Goal: Information Seeking & Learning: Learn about a topic

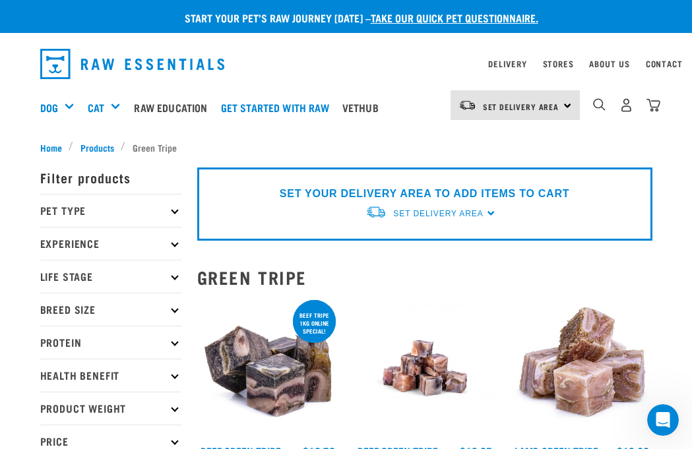
click at [600, 106] on img "dropdown navigation" at bounding box center [599, 104] width 13 height 13
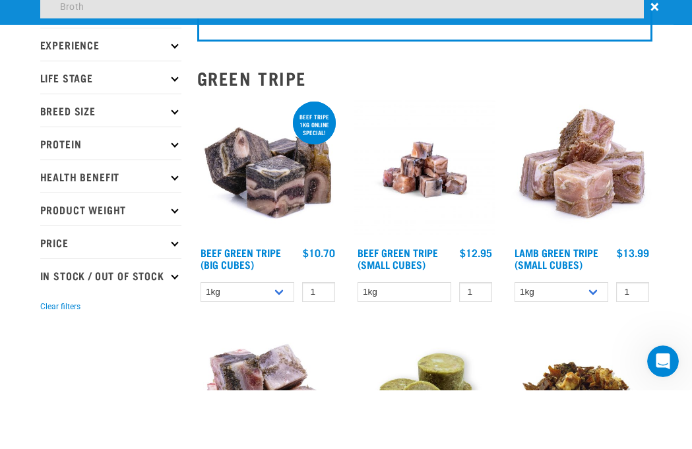
type input "Broth"
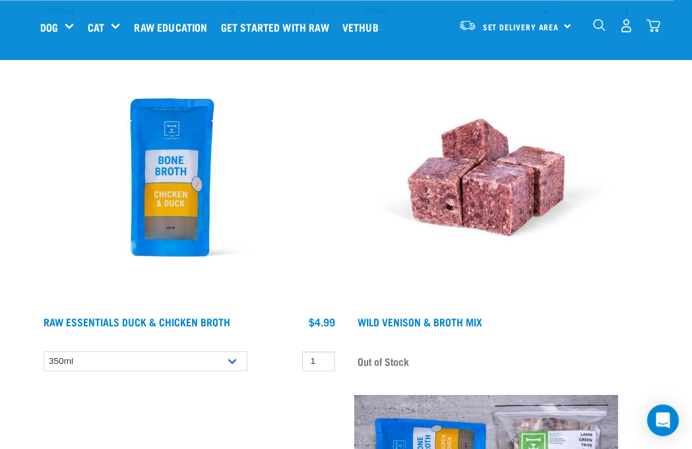
scroll to position [553, 0]
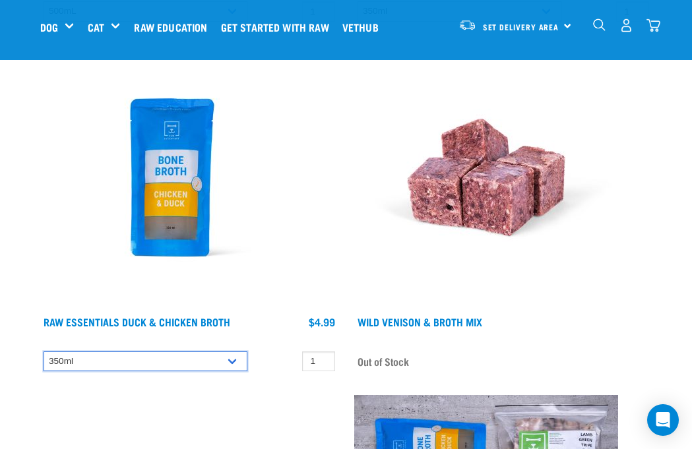
click at [232, 361] on select "350ml" at bounding box center [146, 362] width 204 height 20
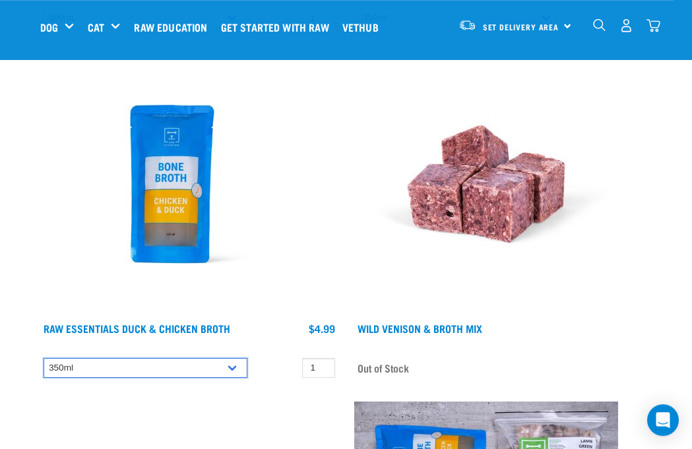
scroll to position [546, 0]
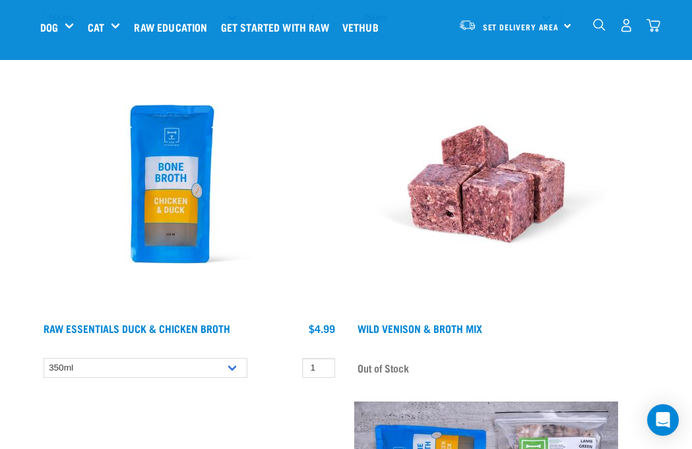
click at [158, 329] on link "Raw Essentials Duck & Chicken Broth" at bounding box center [137, 328] width 187 height 6
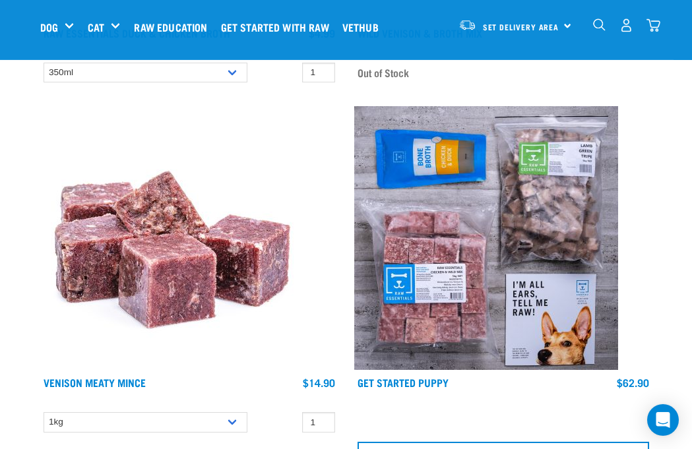
scroll to position [839, 0]
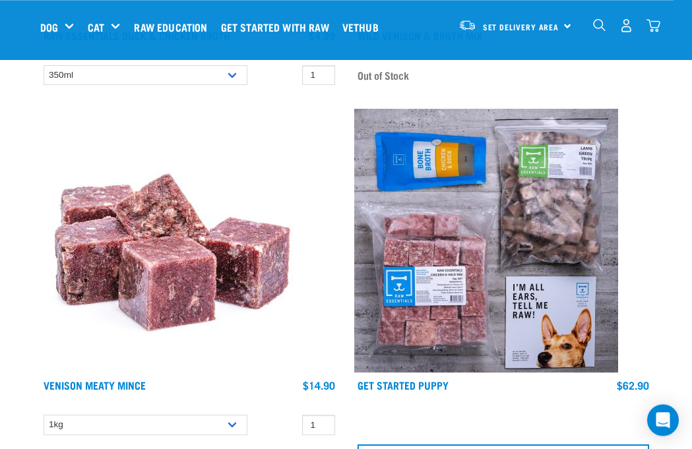
click at [511, 326] on img at bounding box center [486, 241] width 264 height 264
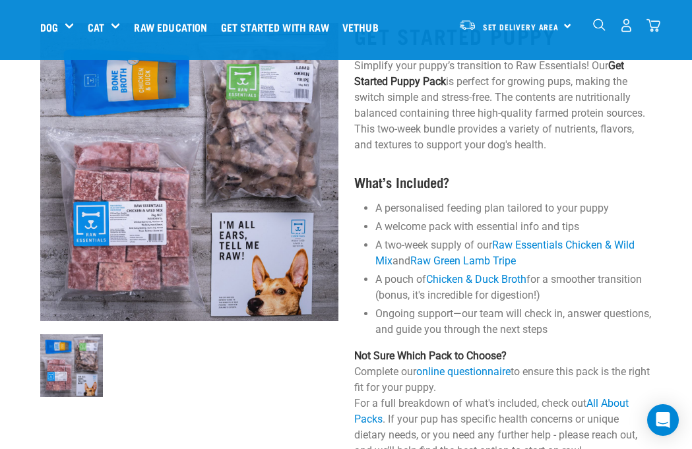
scroll to position [74, 0]
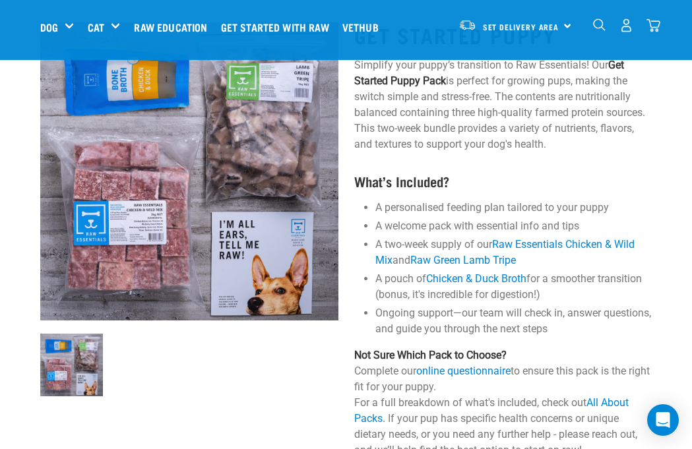
click at [579, 246] on link "Raw Essentials Chicken & Wild Mix" at bounding box center [504, 252] width 259 height 28
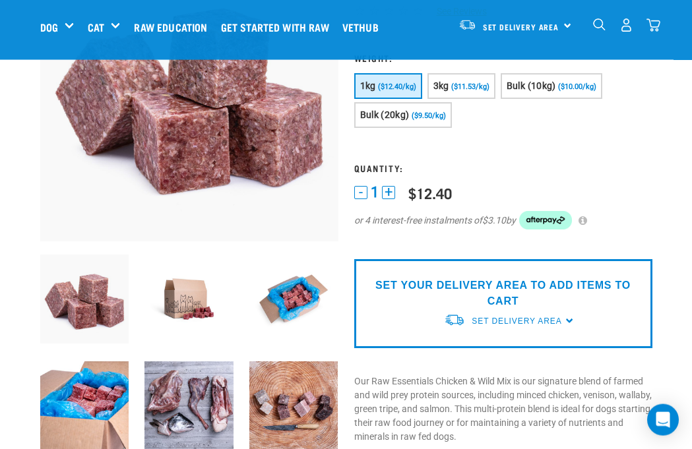
scroll to position [154, 0]
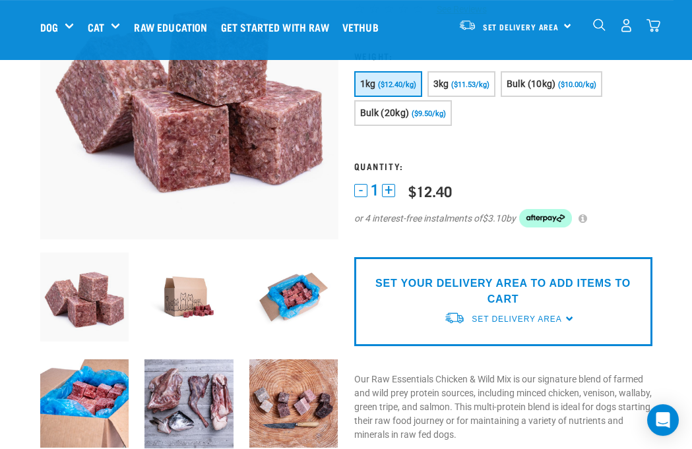
click at [479, 84] on span "($11.53/kg)" at bounding box center [470, 85] width 38 height 9
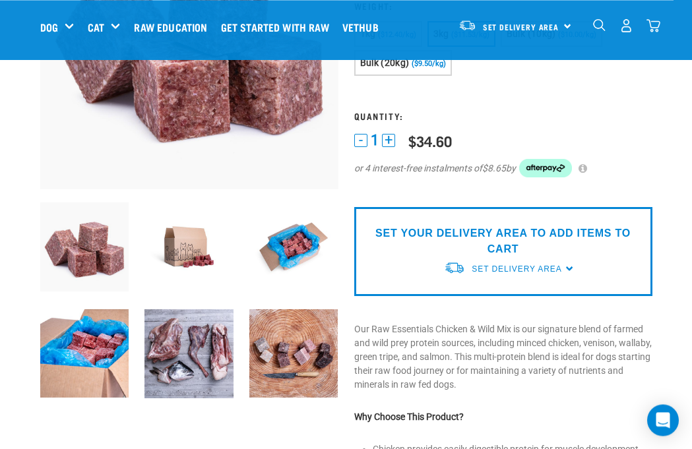
scroll to position [208, 0]
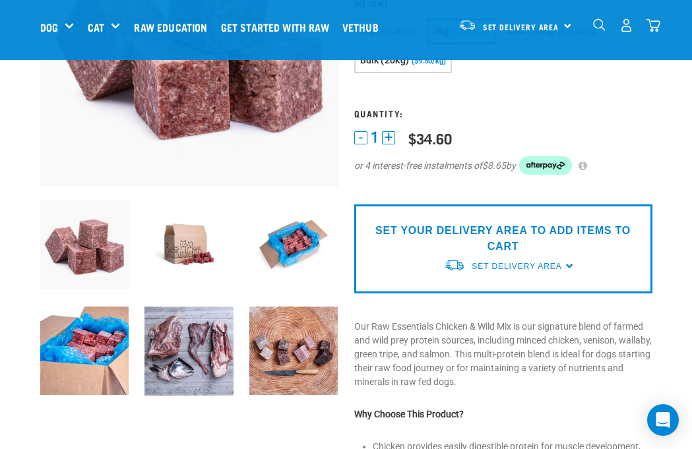
click at [185, 364] on img at bounding box center [189, 352] width 89 height 90
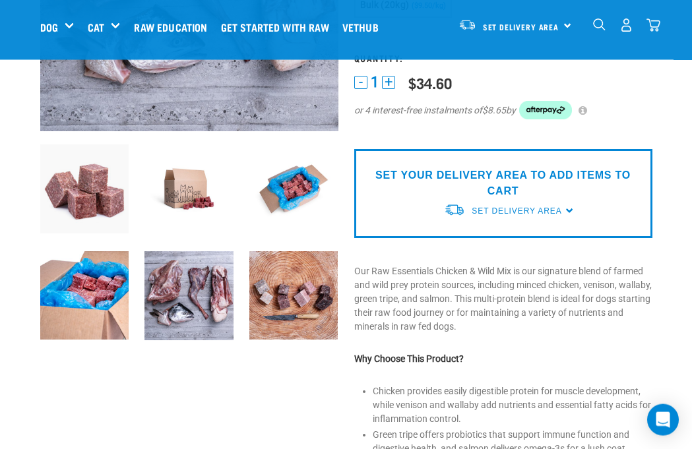
scroll to position [265, 0]
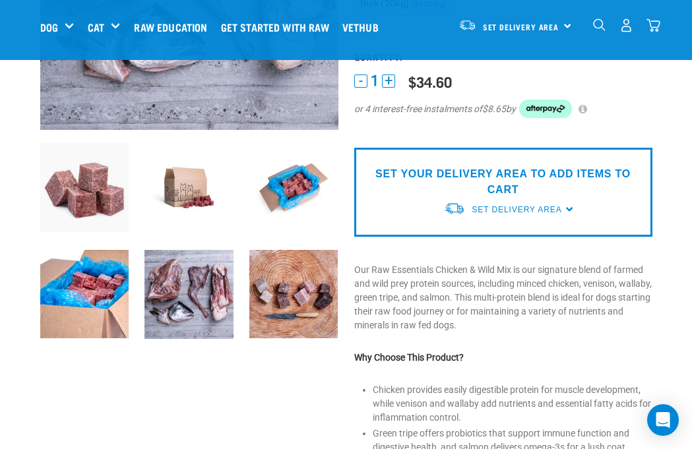
click at [306, 317] on img at bounding box center [293, 294] width 89 height 89
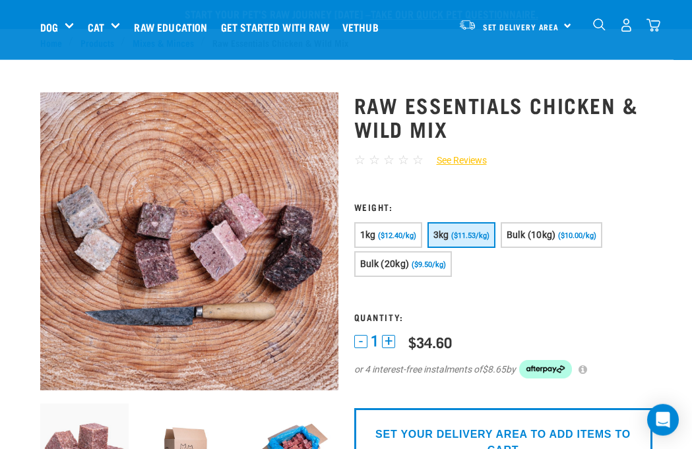
scroll to position [0, 0]
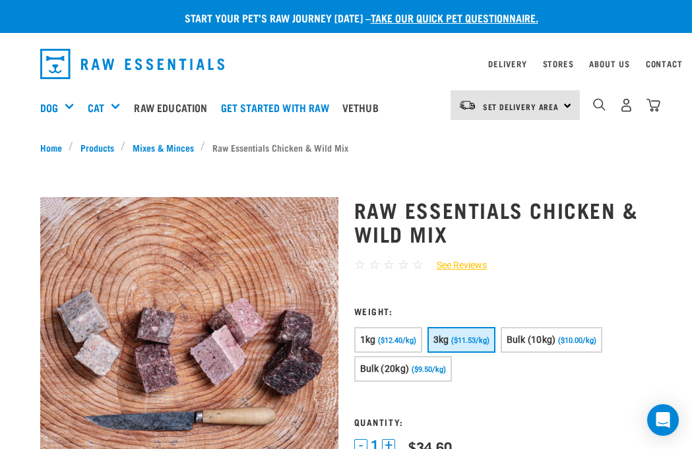
click at [0, 0] on h5 "Get Started Packs" at bounding box center [0, 0] width 0 height 0
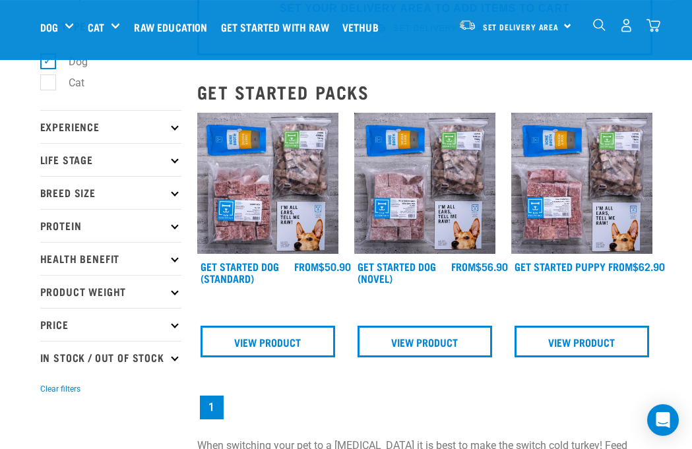
scroll to position [84, 0]
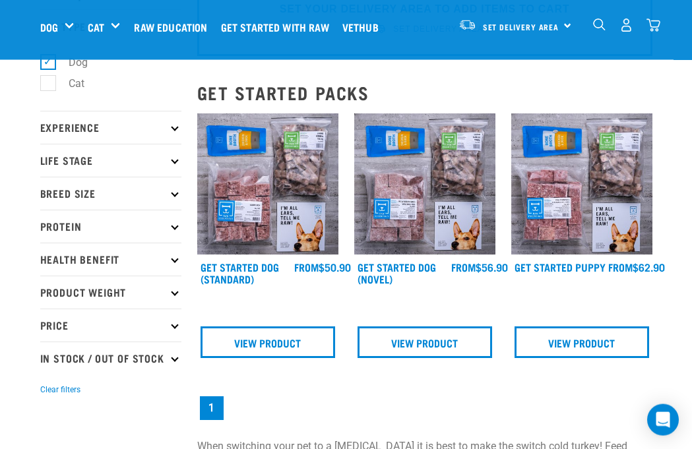
click at [603, 228] on img at bounding box center [581, 184] width 141 height 141
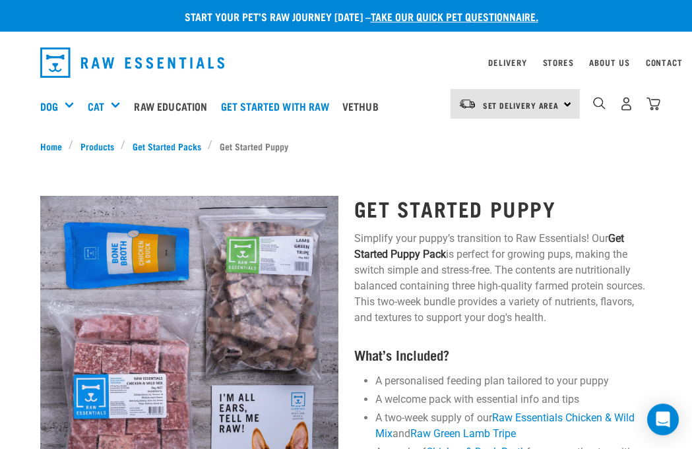
scroll to position [39, 0]
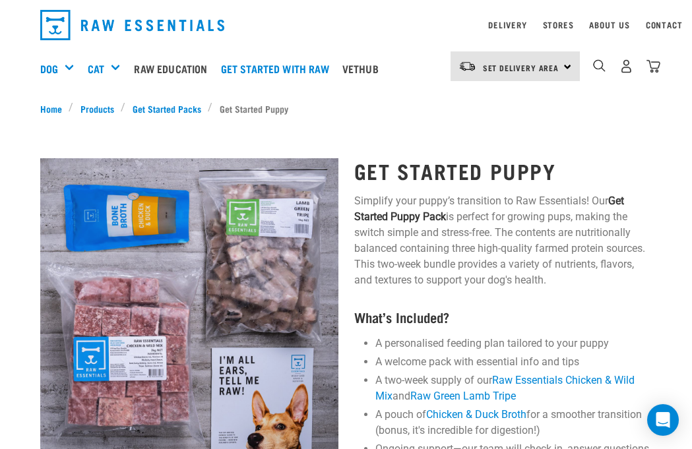
click at [0, 0] on div "Mixes & Minces" at bounding box center [0, 0] width 0 height 0
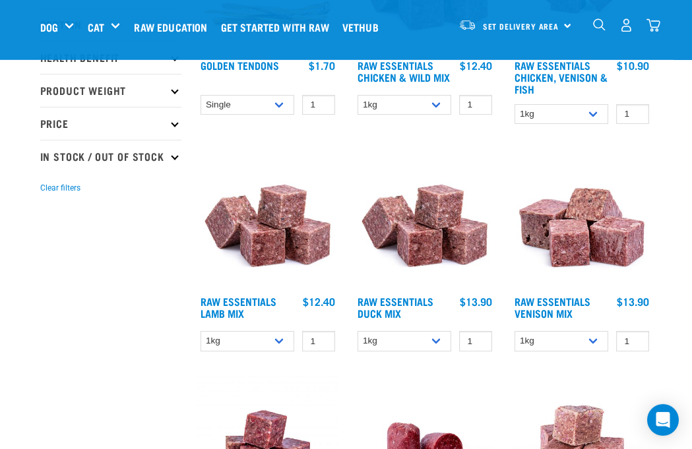
scroll to position [286, 0]
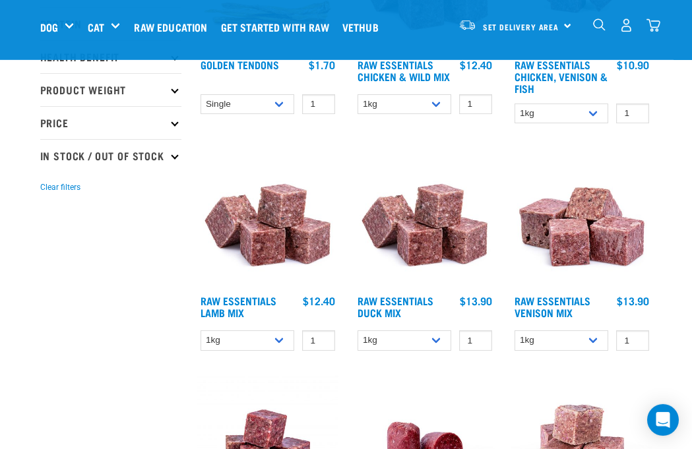
click at [233, 304] on link "Raw Essentials Lamb Mix" at bounding box center [239, 307] width 76 height 18
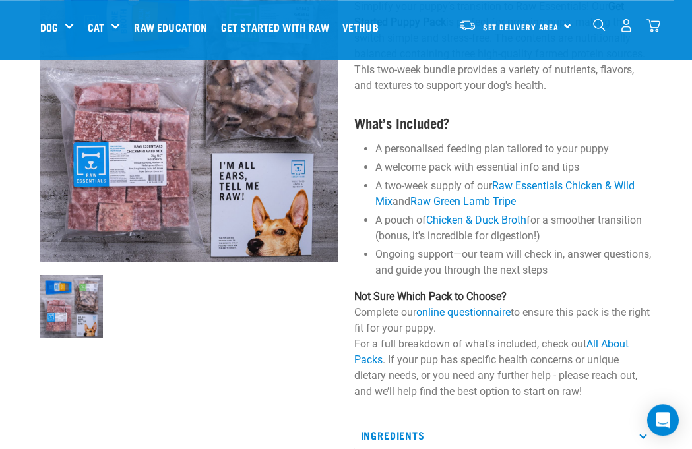
scroll to position [143, 0]
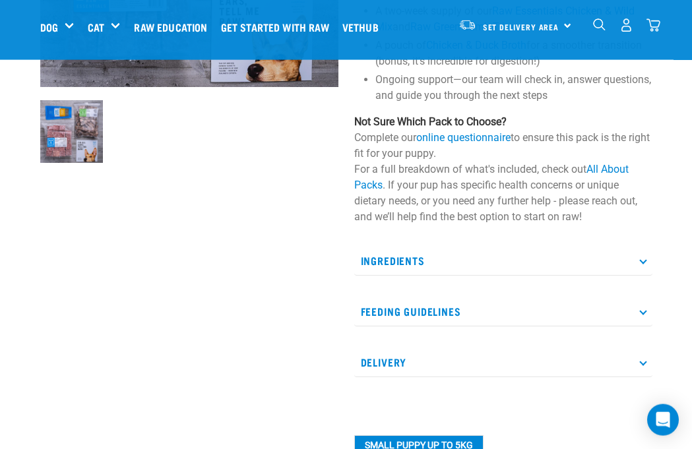
click at [641, 311] on icon at bounding box center [642, 311] width 7 height 7
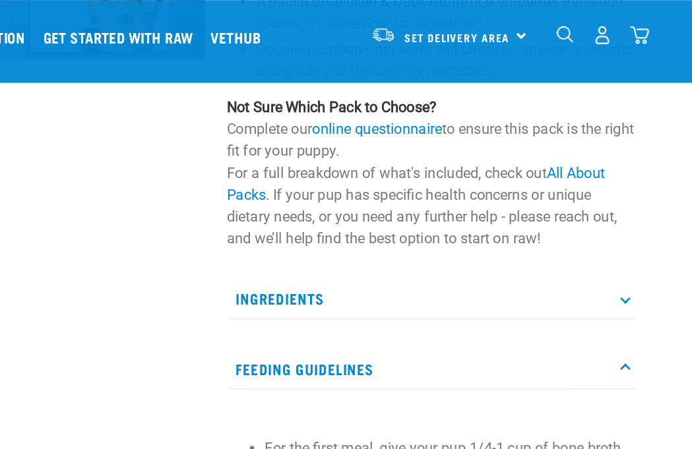
scroll to position [328, 0]
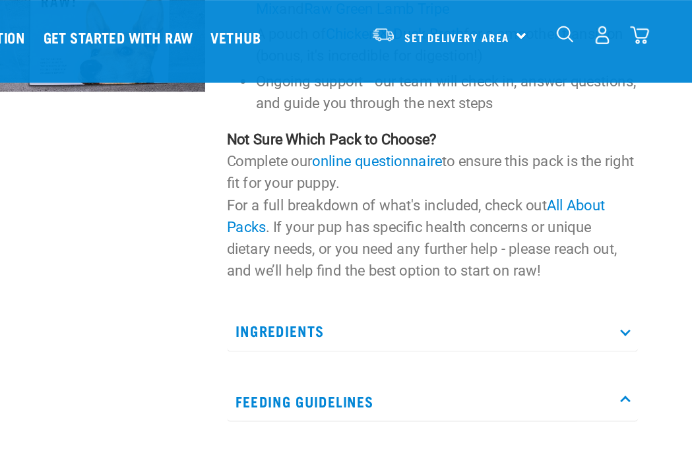
click at [445, 245] on p "Ingredients" at bounding box center [503, 241] width 298 height 30
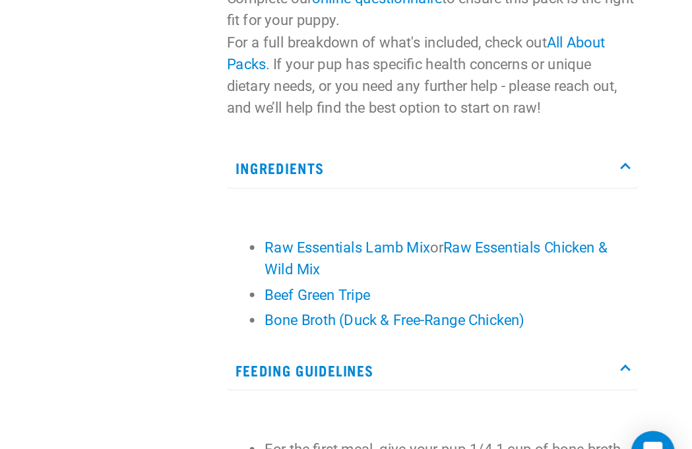
scroll to position [355, 0]
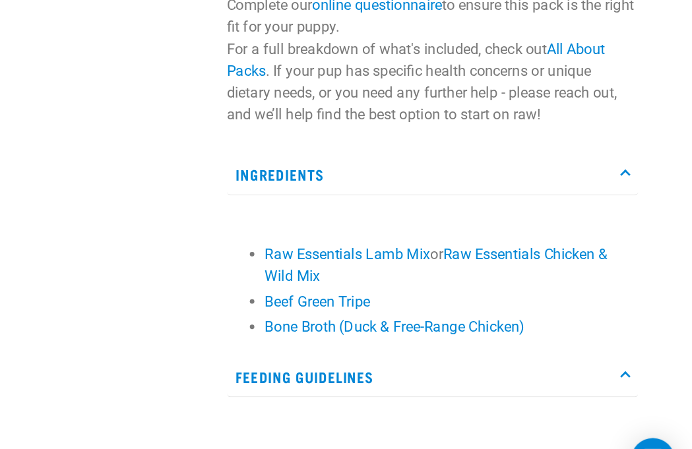
click at [382, 265] on link "Raw Essentials Lamb Mix" at bounding box center [442, 271] width 120 height 13
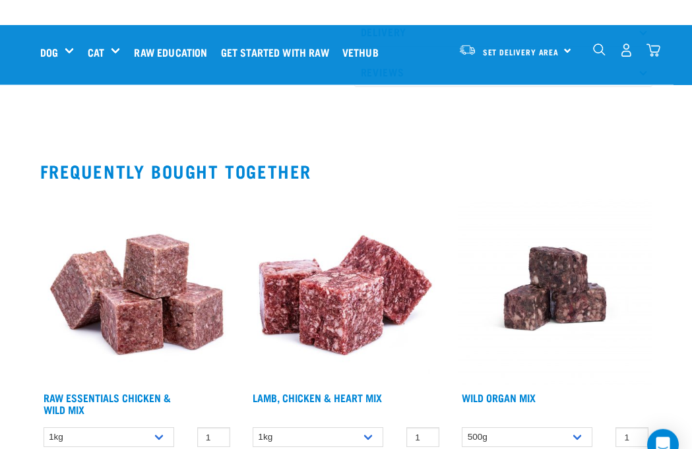
scroll to position [946, 0]
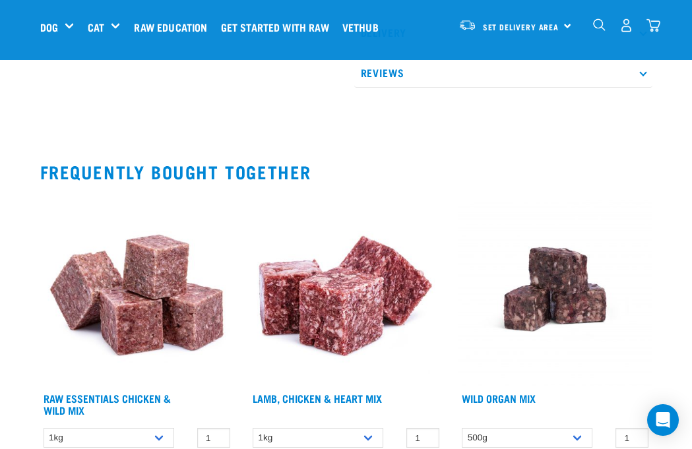
click at [104, 413] on link "Raw Essentials Chicken & Wild Mix" at bounding box center [107, 404] width 127 height 18
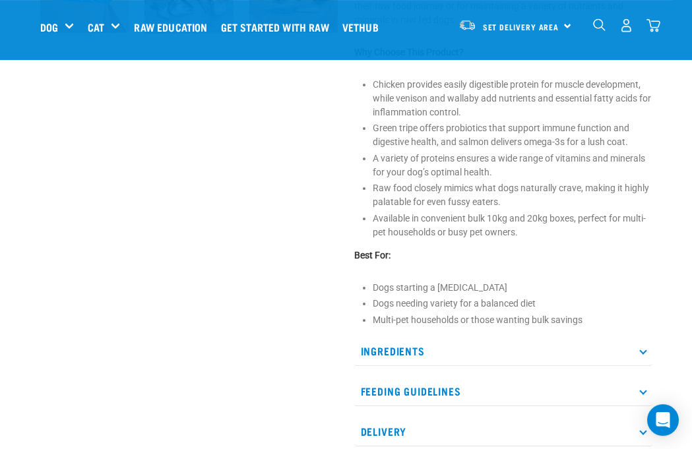
scroll to position [570, 0]
click at [634, 349] on p "Ingredients" at bounding box center [503, 352] width 298 height 30
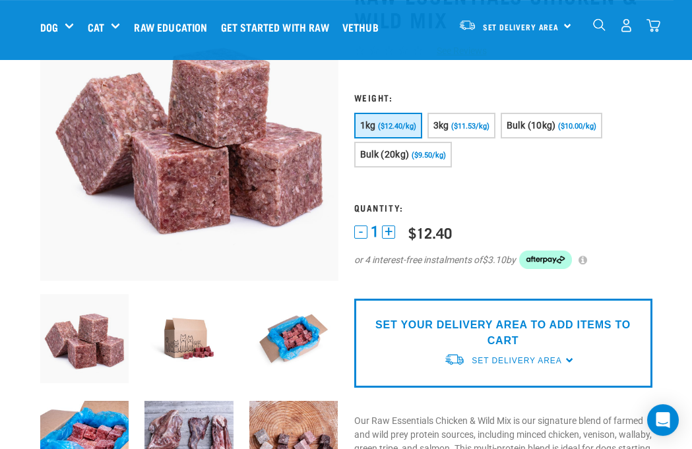
scroll to position [114, 0]
